Goal: Task Accomplishment & Management: Complete application form

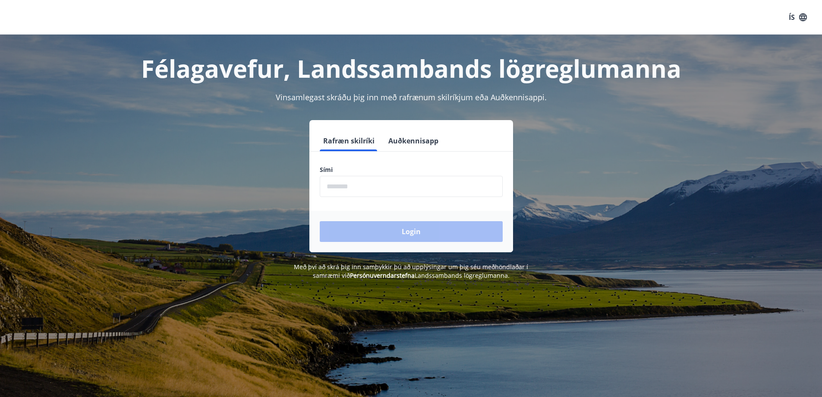
click at [341, 186] on input "phone" at bounding box center [411, 186] width 183 height 21
type input "********"
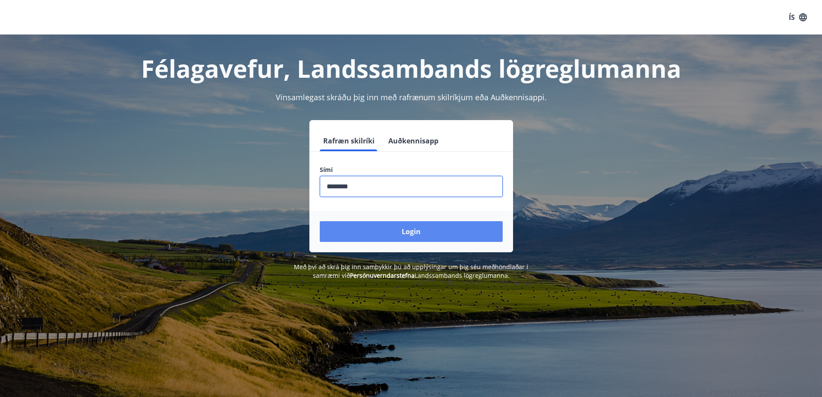
click at [410, 228] on button "Login" at bounding box center [411, 231] width 183 height 21
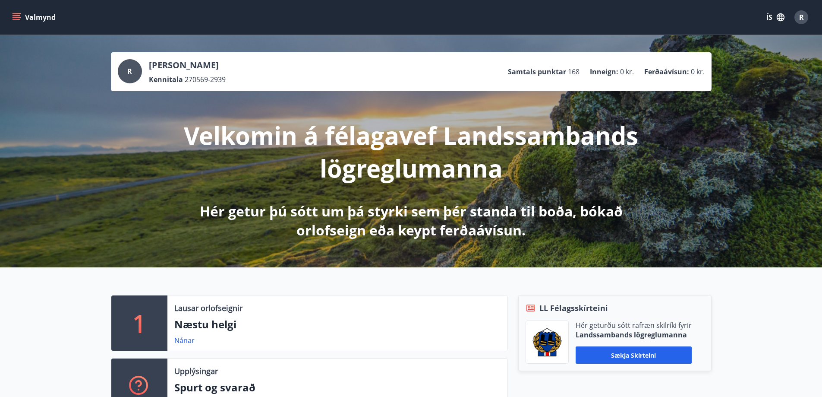
click at [21, 17] on button "Valmynd" at bounding box center [34, 17] width 49 height 16
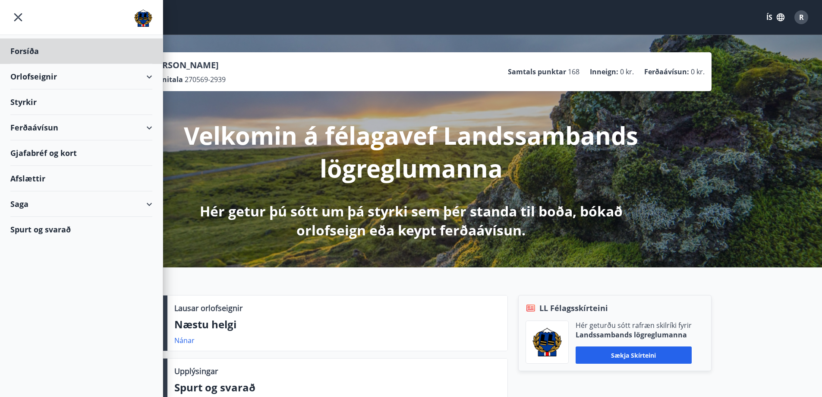
click at [41, 100] on div "Styrkir" at bounding box center [81, 101] width 142 height 25
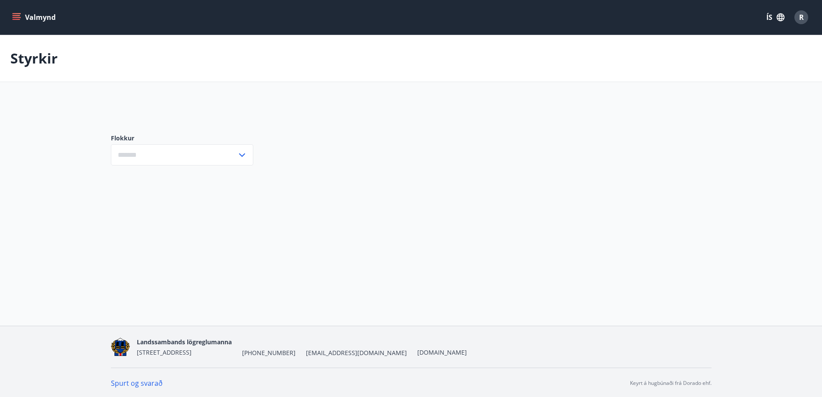
type input "***"
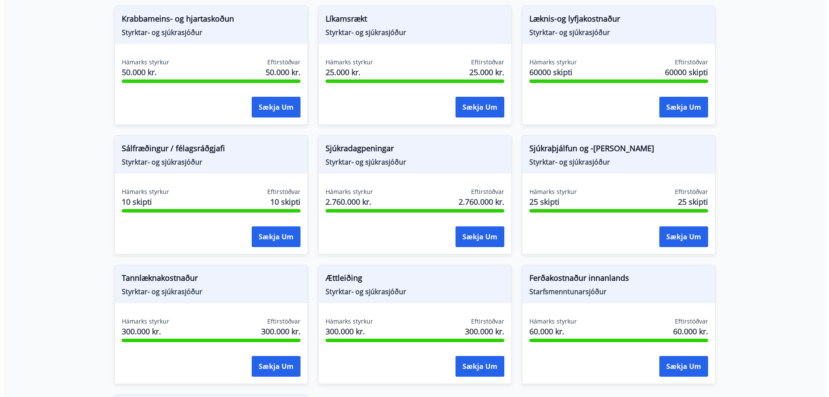
scroll to position [545, 0]
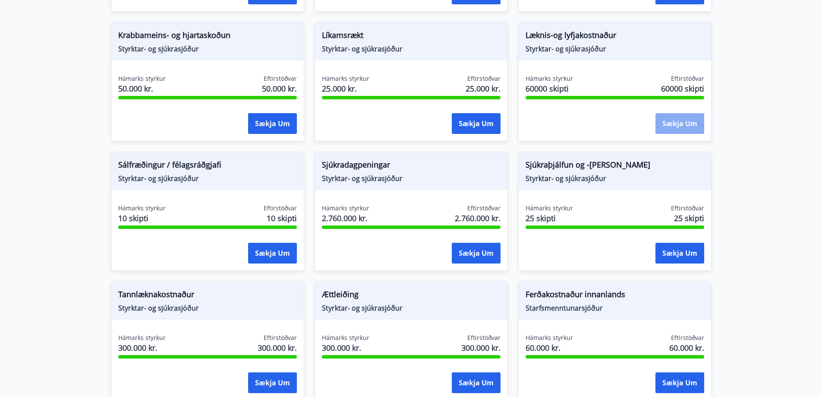
click at [680, 122] on button "Sækja um" at bounding box center [680, 123] width 49 height 21
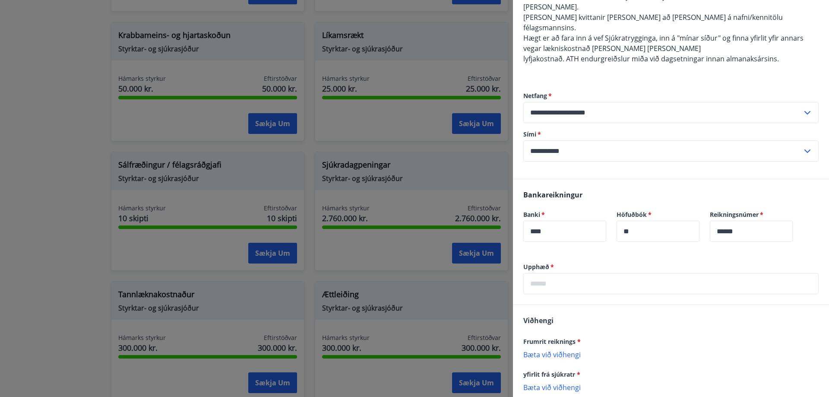
scroll to position [0, 0]
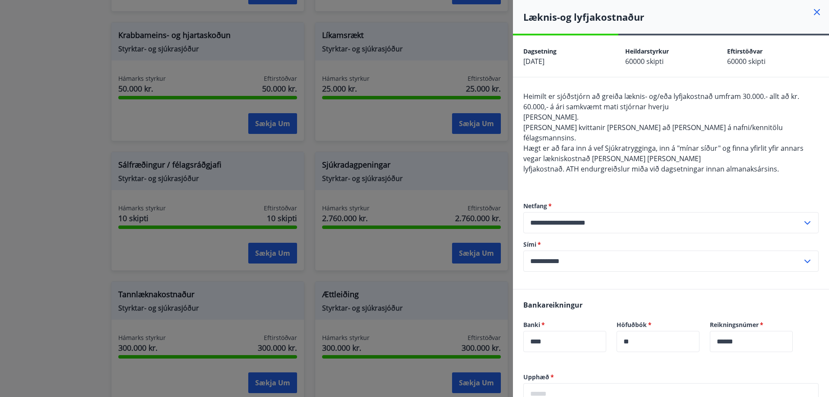
click at [813, 9] on icon at bounding box center [817, 12] width 10 height 10
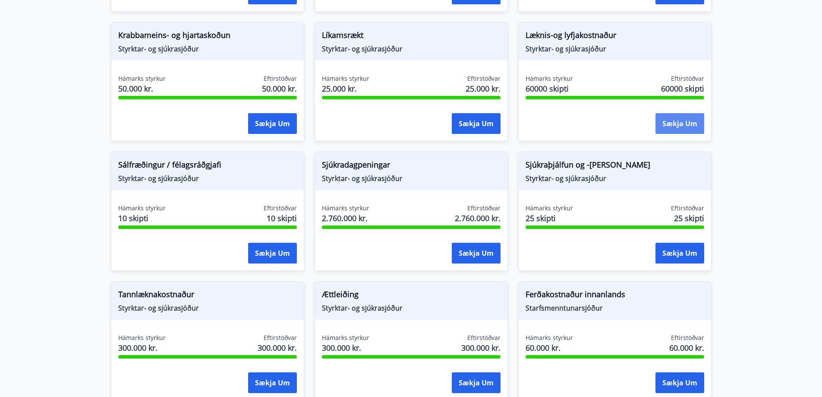
click at [675, 123] on button "Sækja um" at bounding box center [680, 123] width 49 height 21
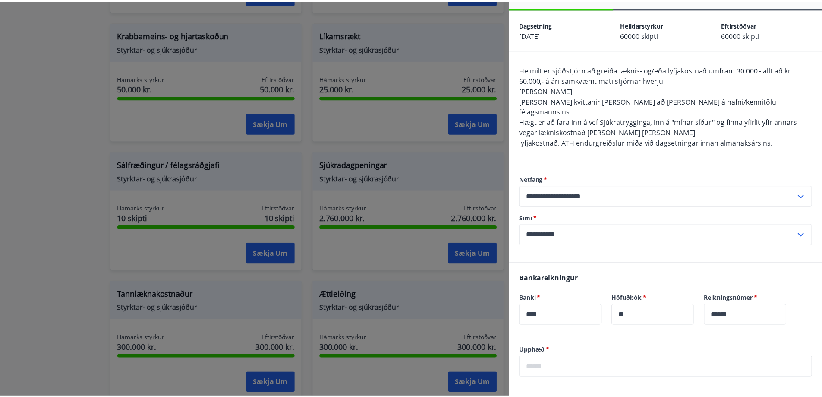
scroll to position [8, 0]
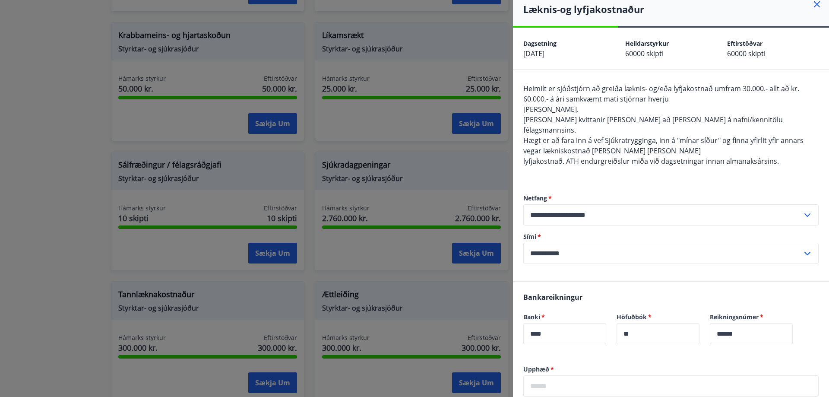
click at [813, 5] on icon at bounding box center [817, 4] width 10 height 10
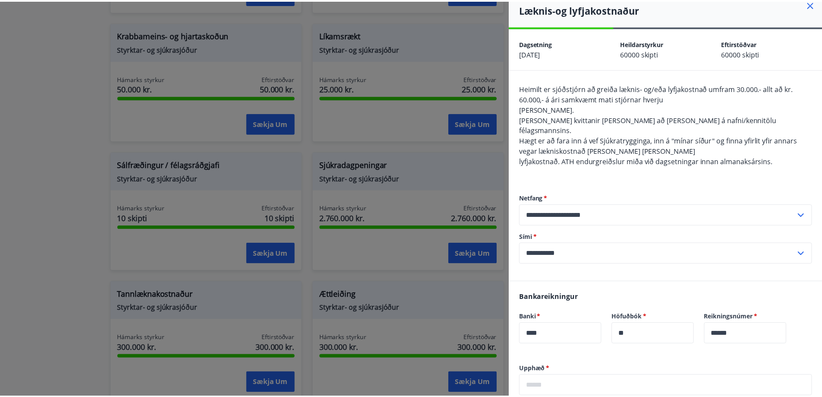
scroll to position [0, 0]
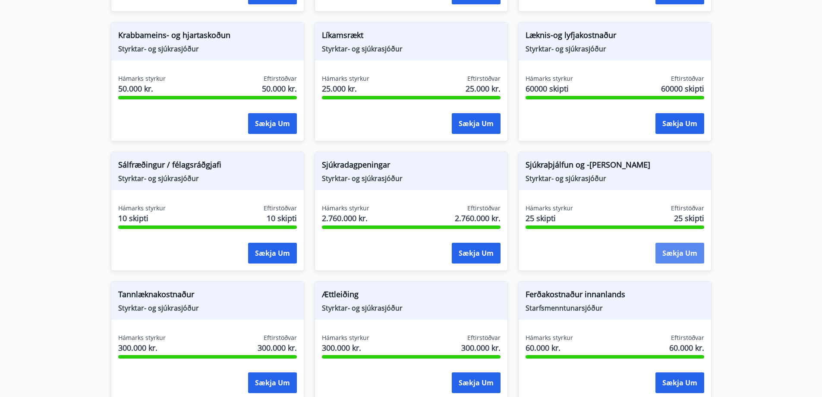
click at [684, 250] on button "Sækja um" at bounding box center [680, 253] width 49 height 21
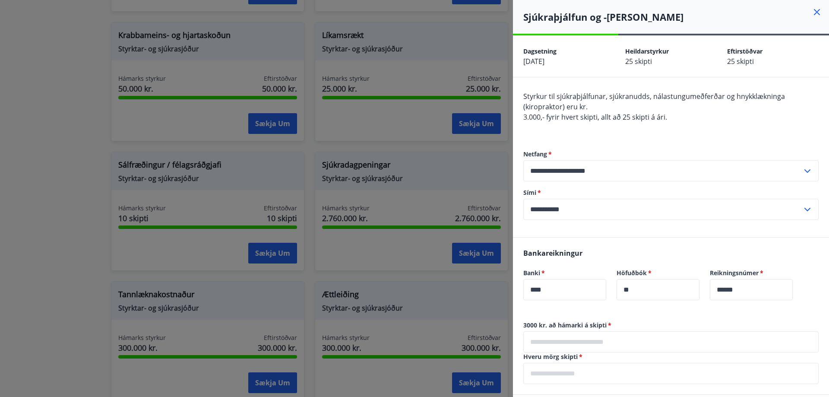
click at [812, 10] on icon at bounding box center [817, 12] width 10 height 10
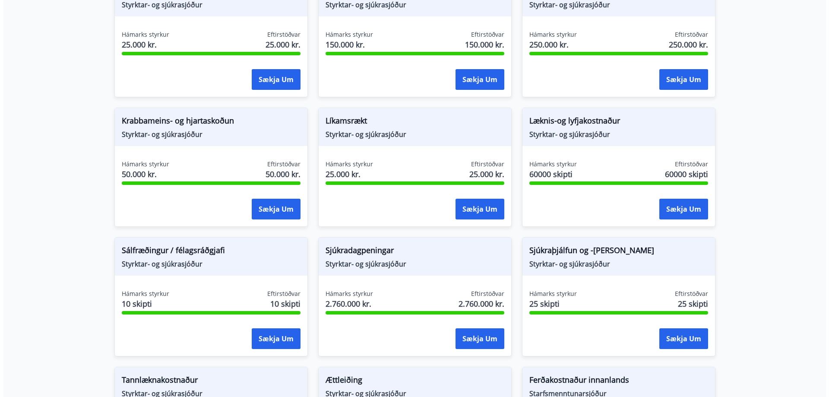
scroll to position [459, 0]
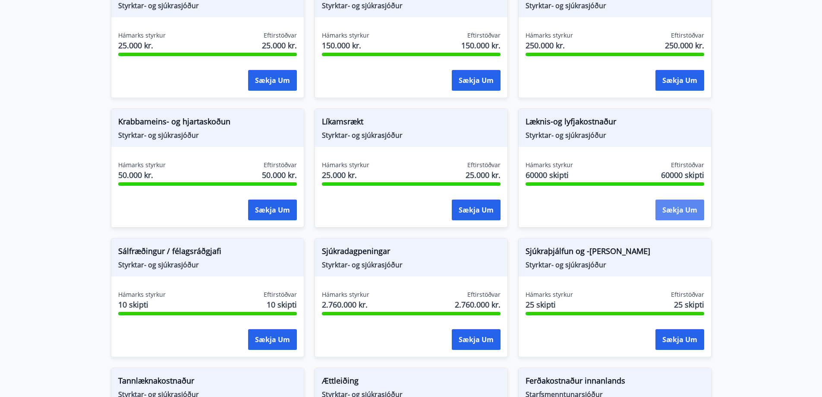
click at [674, 209] on button "Sækja um" at bounding box center [680, 209] width 49 height 21
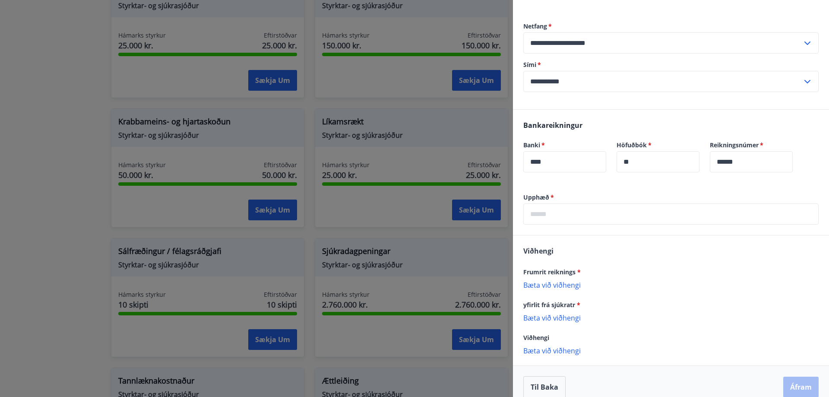
scroll to position [180, 0]
click at [535, 204] on input "text" at bounding box center [670, 212] width 295 height 21
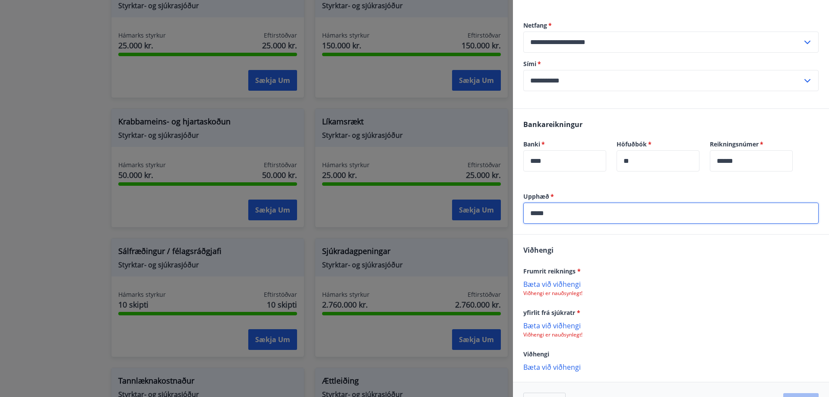
type input "*****"
click at [564, 279] on p "Bæta við viðhengi" at bounding box center [670, 283] width 295 height 9
click at [541, 322] on p "Bæta við viðhengi" at bounding box center [670, 326] width 295 height 9
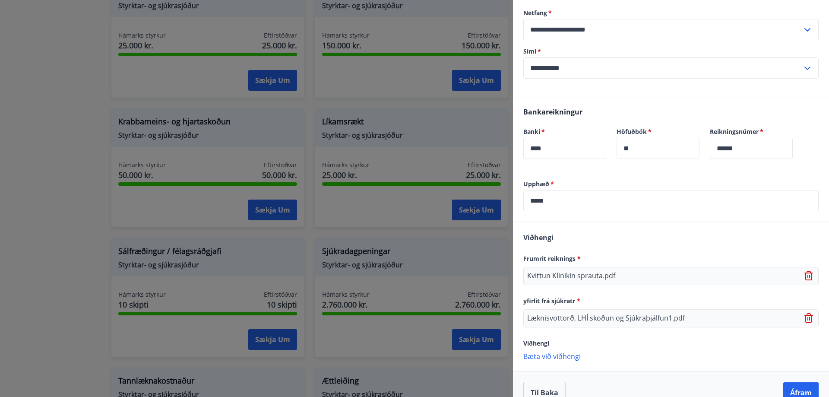
scroll to position [199, 0]
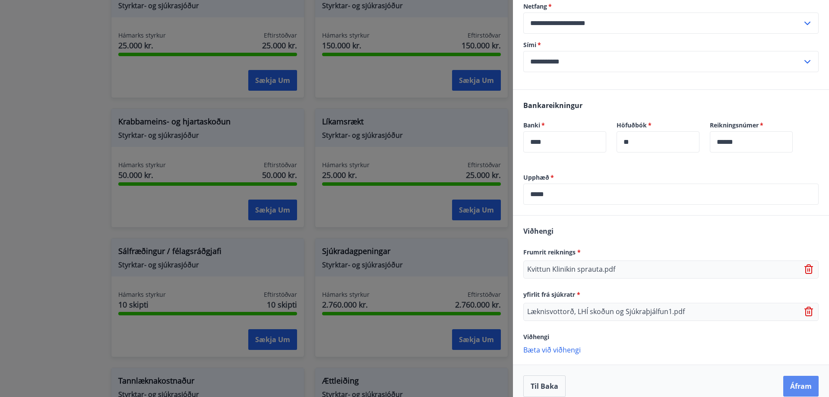
click at [795, 376] on button "Áfram" at bounding box center [800, 386] width 35 height 21
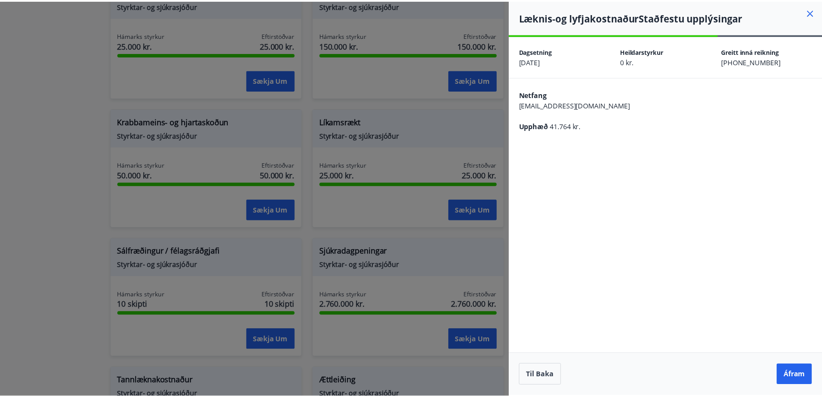
scroll to position [0, 0]
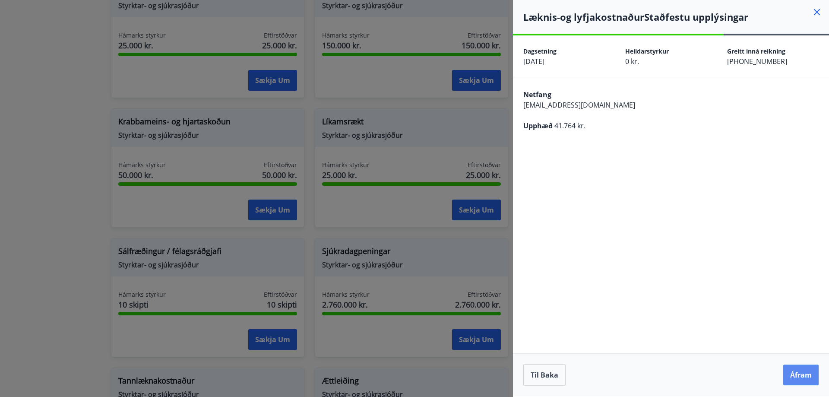
click at [804, 373] on button "Áfram" at bounding box center [800, 374] width 35 height 21
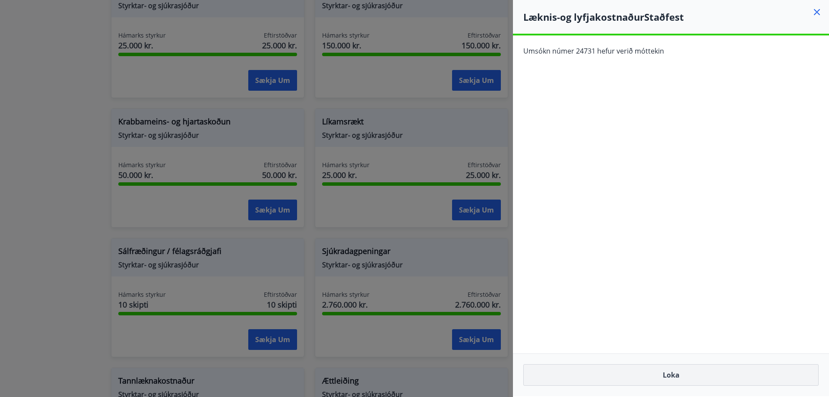
click at [674, 375] on button "Loka" at bounding box center [670, 375] width 295 height 22
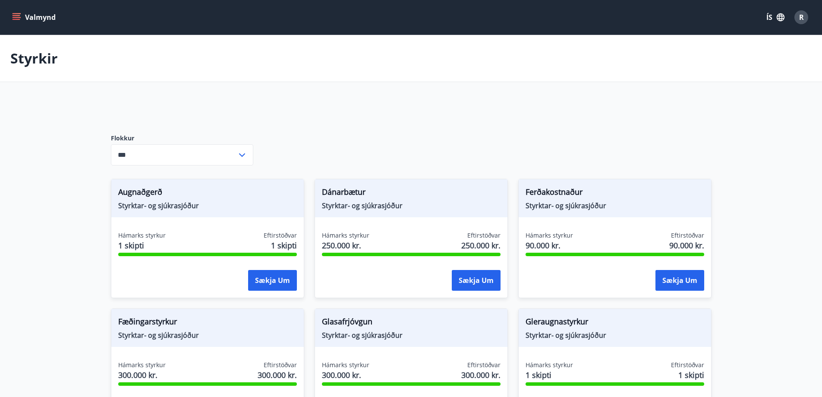
click at [804, 19] on span "R" at bounding box center [802, 17] width 5 height 9
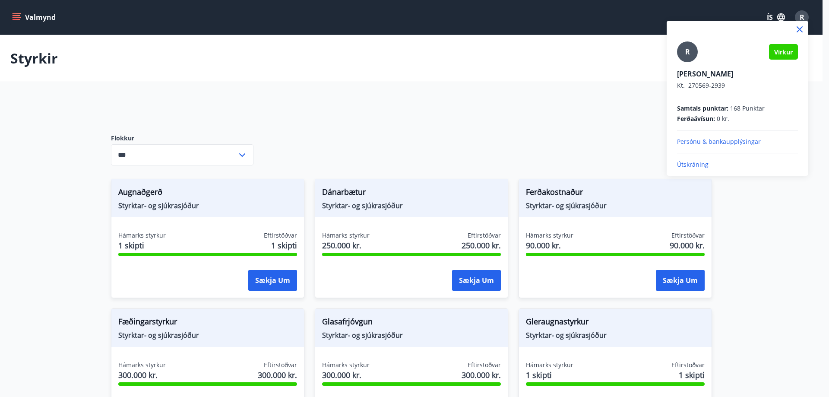
click at [702, 163] on p "Útskráning" at bounding box center [737, 164] width 121 height 9
